Goal: Find contact information: Find contact information

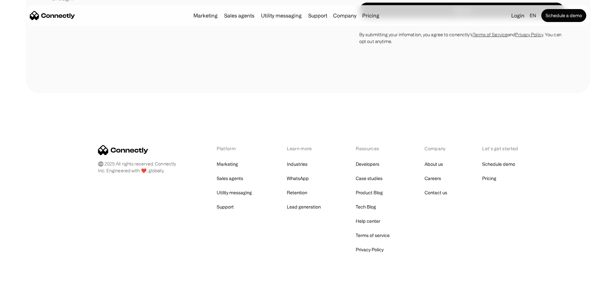
scroll to position [446, 0]
drag, startPoint x: 155, startPoint y: 164, endPoint x: 177, endPoint y: 167, distance: 21.9
click at [177, 167] on div "Platform Marketing Sales agents Utility messaging Support Learn more Industries…" at bounding box center [308, 199] width 421 height 109
click at [455, 269] on div "©️ 2025 All rights reserved. Connectly Inc. Engineered with ❤️, globally. Platf…" at bounding box center [308, 199] width 564 height 213
